Goal: Information Seeking & Learning: Learn about a topic

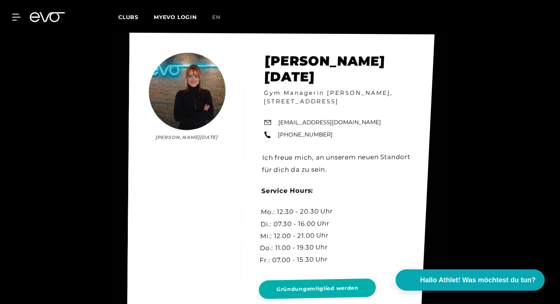
scroll to position [3357, 0]
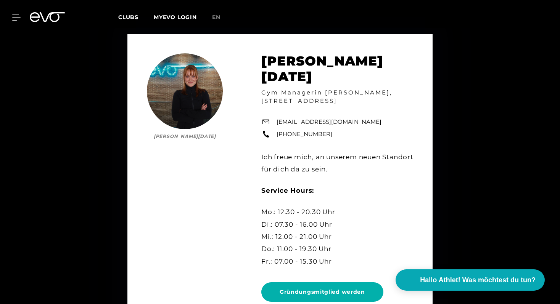
click at [93, 115] on div "[PERSON_NAME][DATE] [PERSON_NAME][DATE] Gym Managerin [PERSON_NAME], [STREET_AD…" at bounding box center [280, 181] width 560 height 346
click at [132, 19] on span "Clubs" at bounding box center [128, 17] width 20 height 7
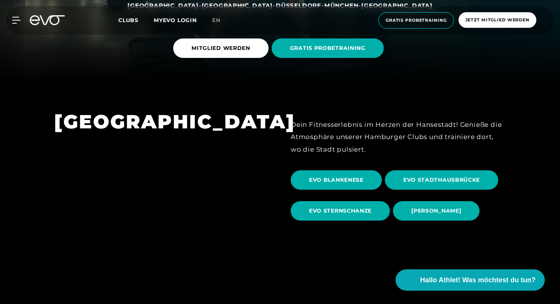
scroll to position [221, 0]
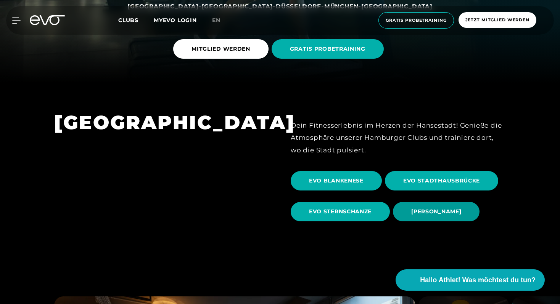
click at [433, 214] on span "[PERSON_NAME]" at bounding box center [436, 212] width 50 height 8
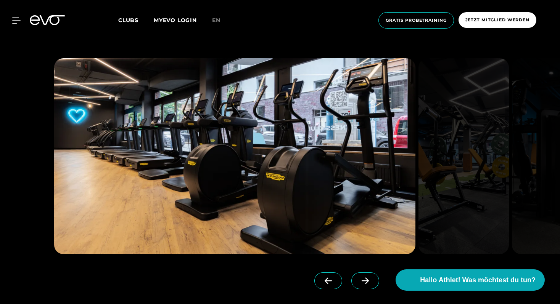
scroll to position [701, 0]
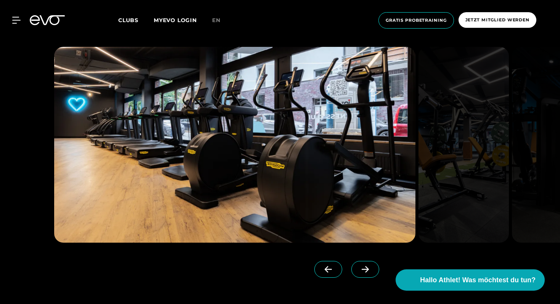
click at [358, 267] on icon at bounding box center [364, 269] width 13 height 7
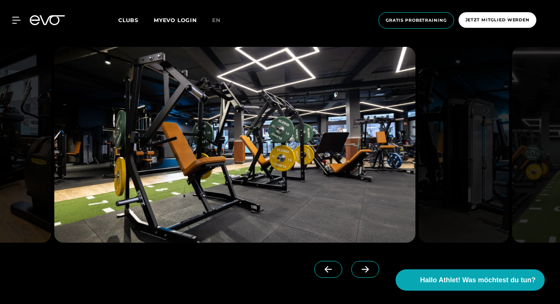
click at [358, 267] on icon at bounding box center [364, 269] width 13 height 7
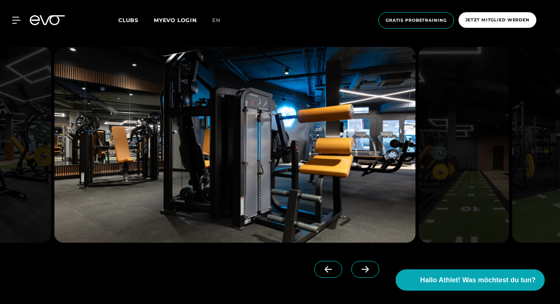
click at [358, 267] on icon at bounding box center [364, 269] width 13 height 7
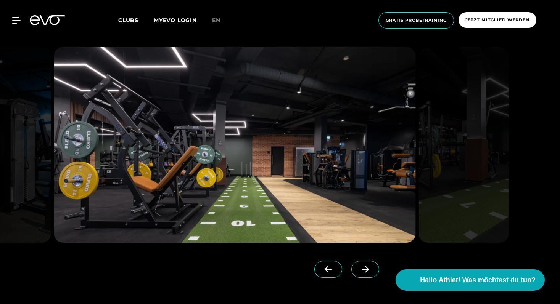
click at [358, 267] on icon at bounding box center [364, 269] width 13 height 7
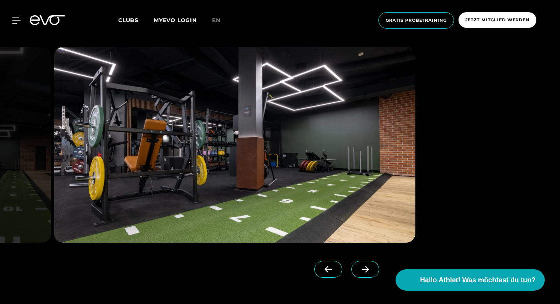
click at [358, 267] on icon at bounding box center [364, 269] width 13 height 7
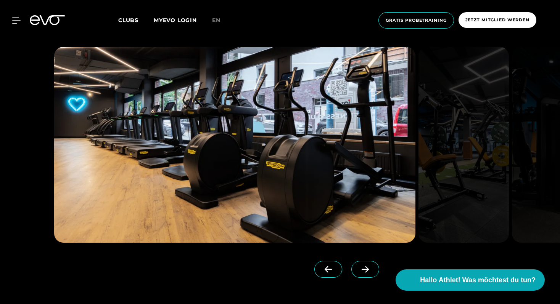
click at [358, 267] on icon at bounding box center [364, 269] width 13 height 7
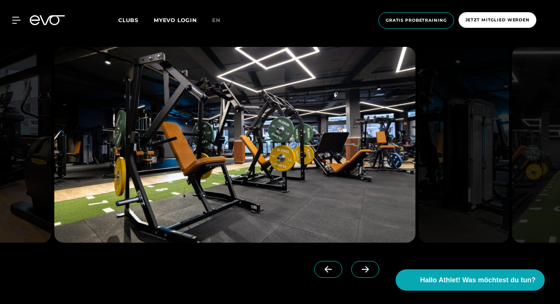
click at [358, 267] on icon at bounding box center [364, 269] width 13 height 7
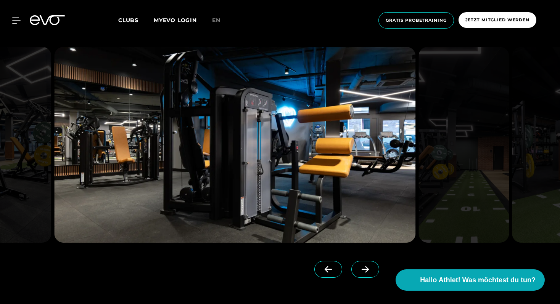
click at [358, 267] on icon at bounding box center [364, 269] width 13 height 7
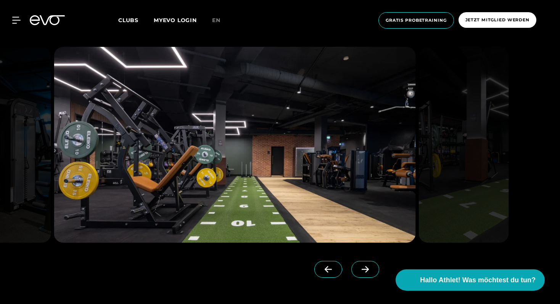
click at [358, 267] on icon at bounding box center [364, 269] width 13 height 7
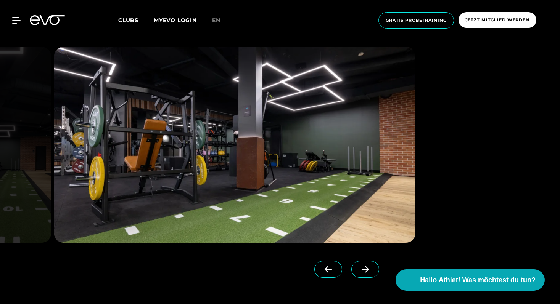
click at [358, 267] on icon at bounding box center [364, 269] width 13 height 7
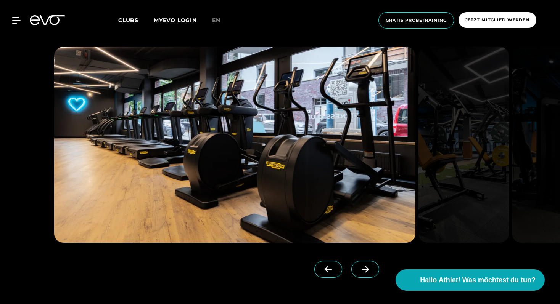
click at [358, 267] on icon at bounding box center [364, 269] width 13 height 7
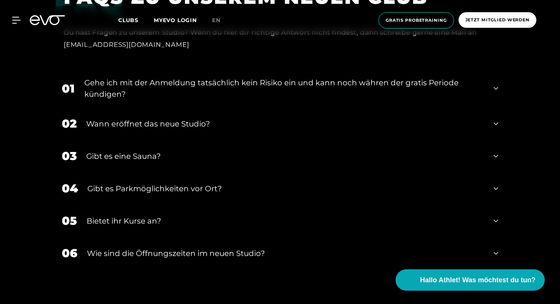
scroll to position [2615, 0]
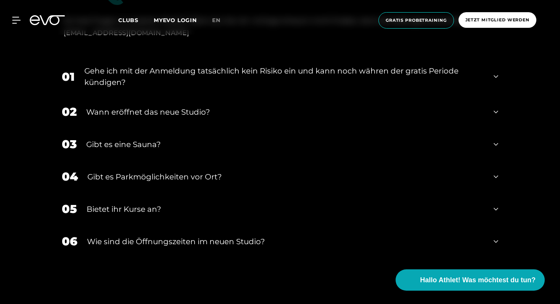
click at [493, 81] on icon at bounding box center [495, 76] width 5 height 9
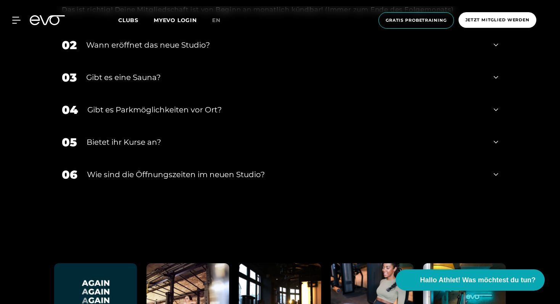
scroll to position [2718, 0]
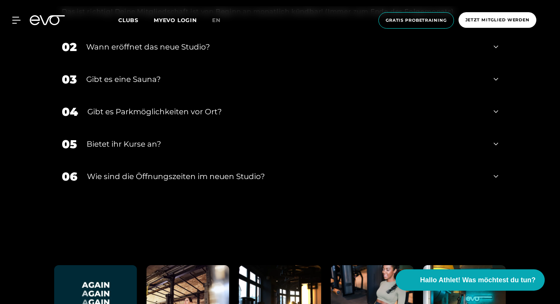
click at [491, 89] on div "03 Gibt es eine Sauna?" at bounding box center [279, 79] width 451 height 32
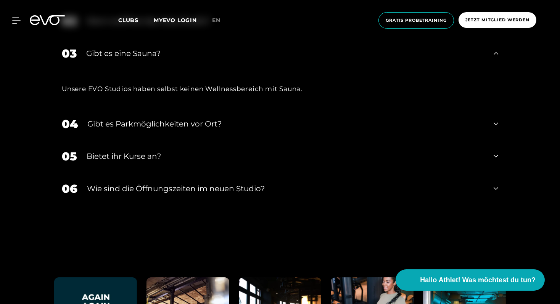
scroll to position [2745, 0]
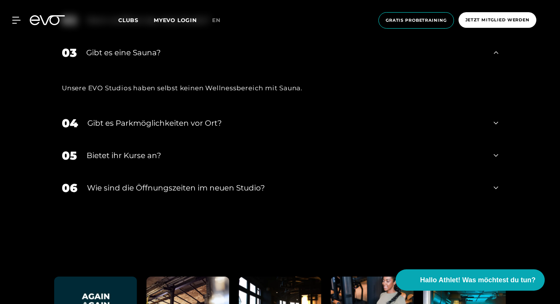
click at [275, 129] on div "Gibt es Parkmöglichkeiten vor Ort?" at bounding box center [285, 122] width 397 height 11
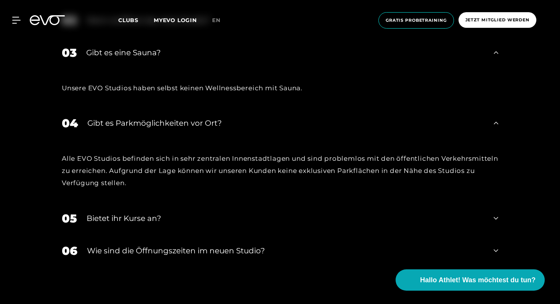
click at [212, 224] on div "Bietet ihr Kurse an?" at bounding box center [285, 218] width 397 height 11
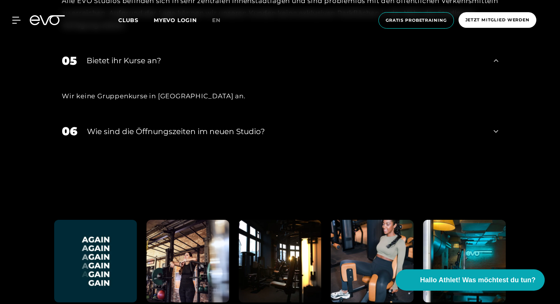
scroll to position [2926, 0]
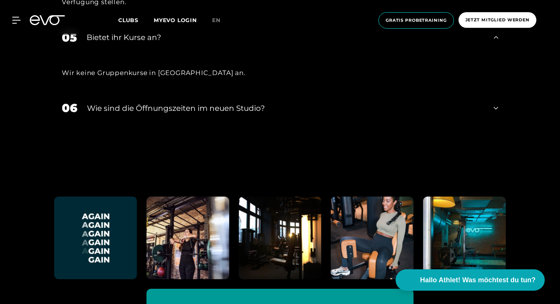
click at [234, 114] on div "​Wie sind die Öffnungszeiten im neuen Studio?" at bounding box center [285, 108] width 397 height 11
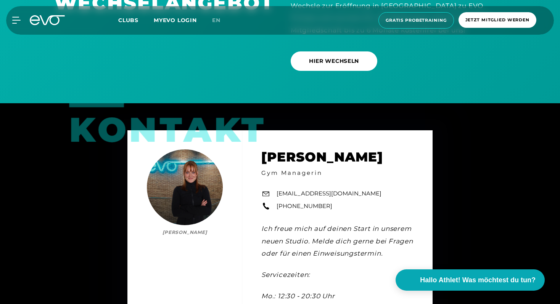
scroll to position [2120, 0]
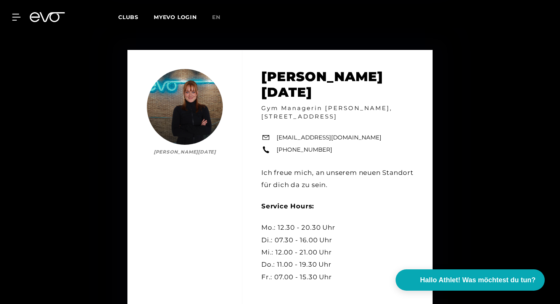
scroll to position [3343, 0]
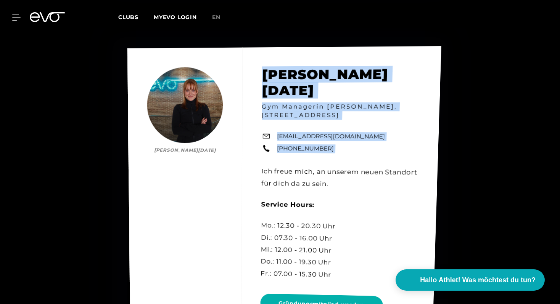
drag, startPoint x: 263, startPoint y: 80, endPoint x: 365, endPoint y: 148, distance: 122.8
click at [365, 148] on div "[PERSON_NAME][DATE] [PERSON_NAME][DATE] Gym Managerin [PERSON_NAME], [STREET_AD…" at bounding box center [284, 193] width 314 height 294
copy div "Lale Lucia Löbel Gym Managerin EVO Ottensen, Am Born 19 22765 Hamburg ottensen@…"
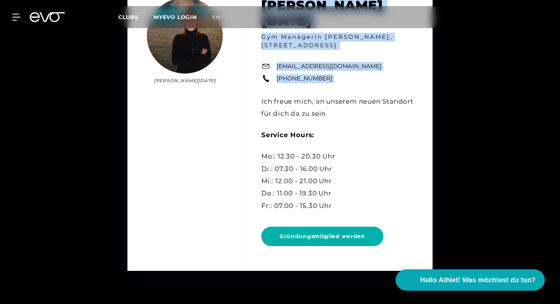
scroll to position [3347, 0]
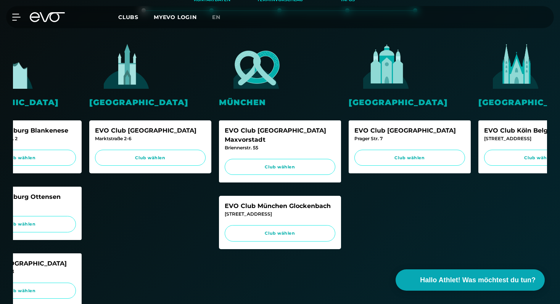
scroll to position [0, 191]
